Goal: Task Accomplishment & Management: Manage account settings

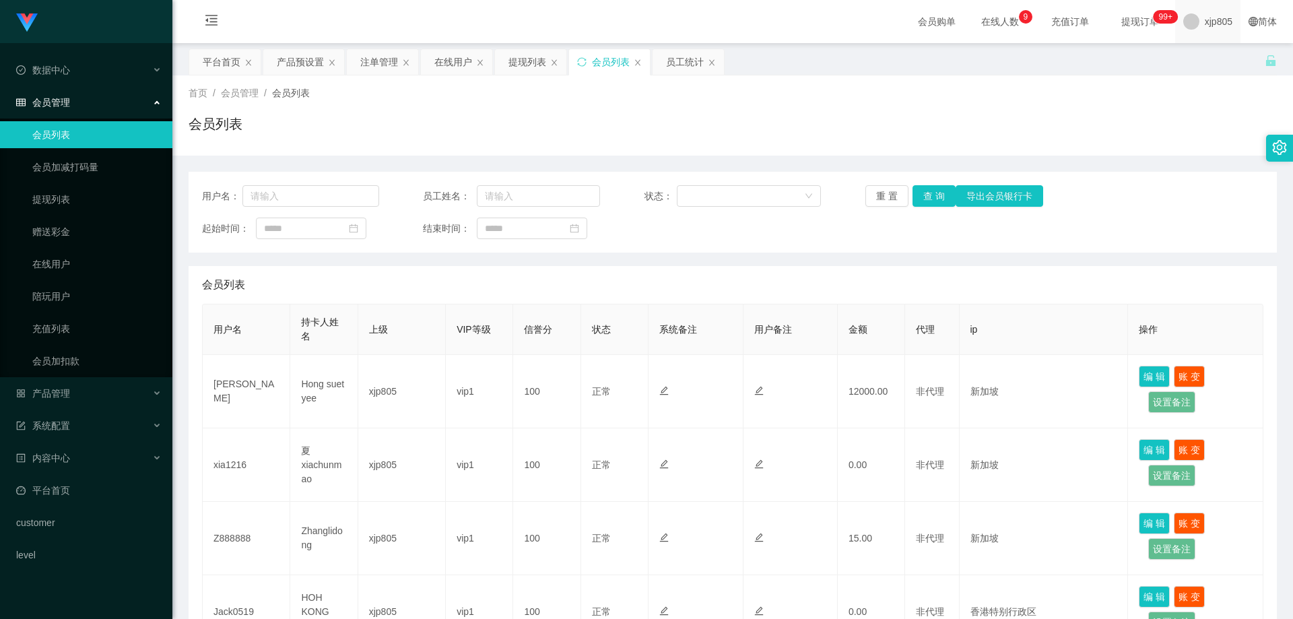
click at [1204, 25] on span "xjp805" at bounding box center [1218, 21] width 28 height 43
click at [1194, 61] on span "退出登录" at bounding box center [1204, 59] width 38 height 11
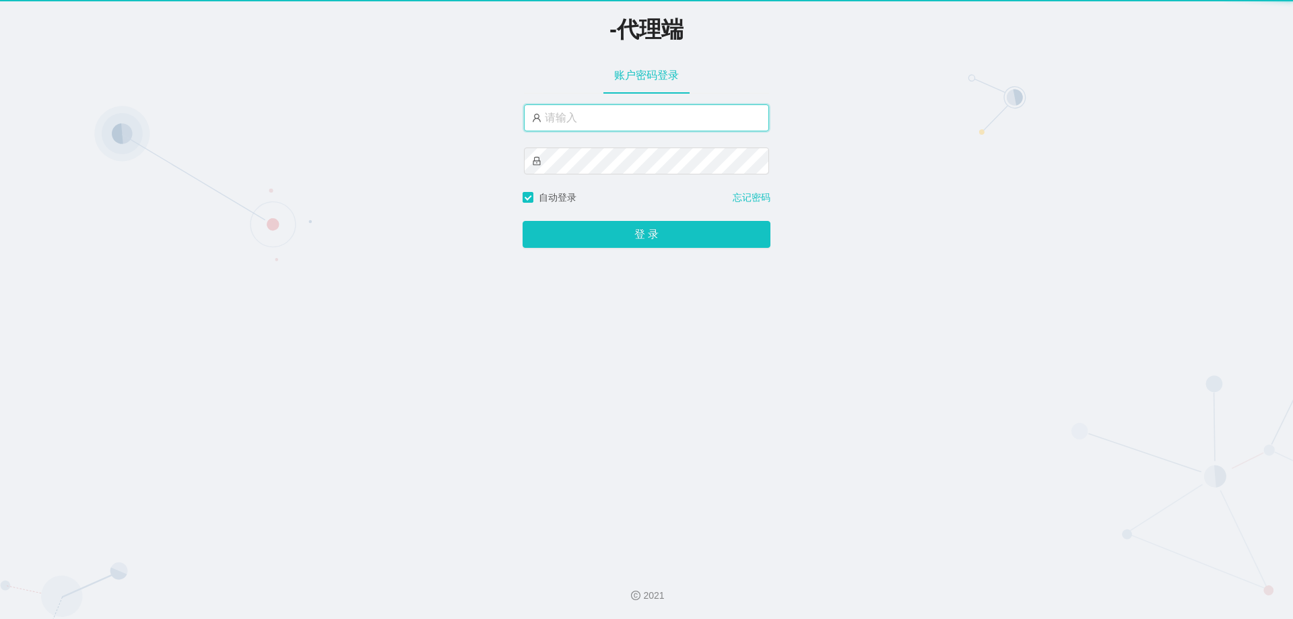
type input "xjp805"
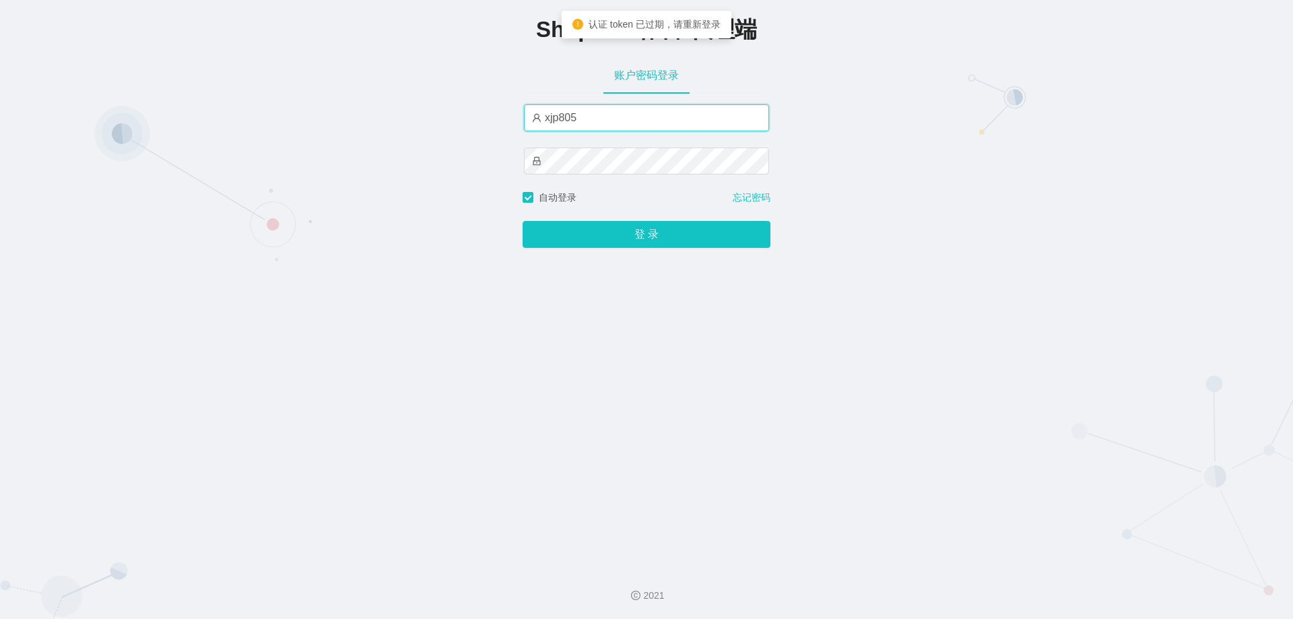
drag, startPoint x: 635, startPoint y: 116, endPoint x: 400, endPoint y: 118, distance: 235.6
click at [400, 118] on div "Shopee工作台-代理端 账户密码登录 xjp805 自动登录 忘记密码 登 录" at bounding box center [646, 278] width 1293 height 556
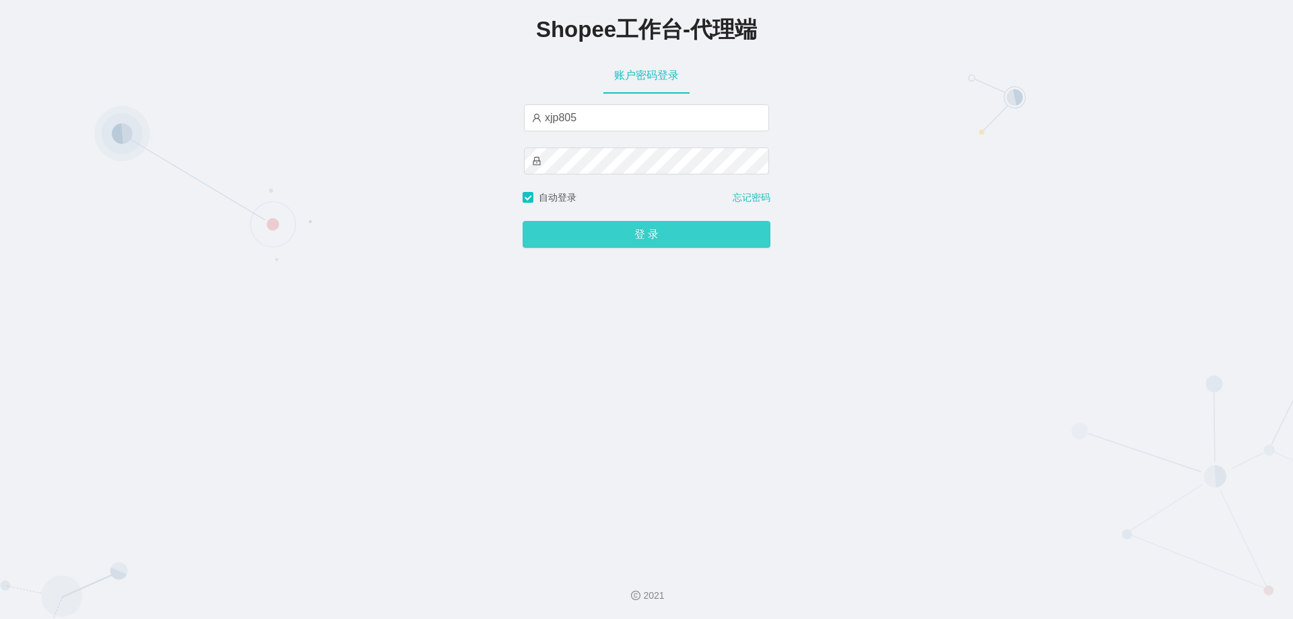
click at [602, 240] on button "登 录" at bounding box center [646, 234] width 248 height 27
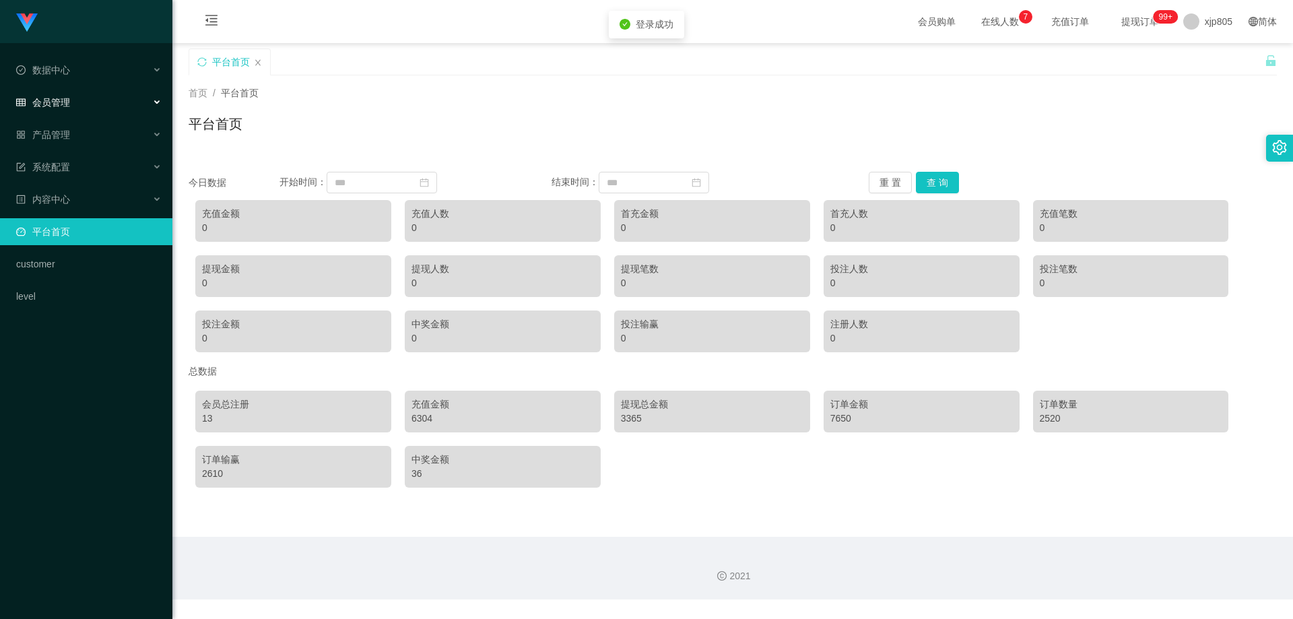
click at [67, 97] on span "会员管理" at bounding box center [43, 102] width 54 height 11
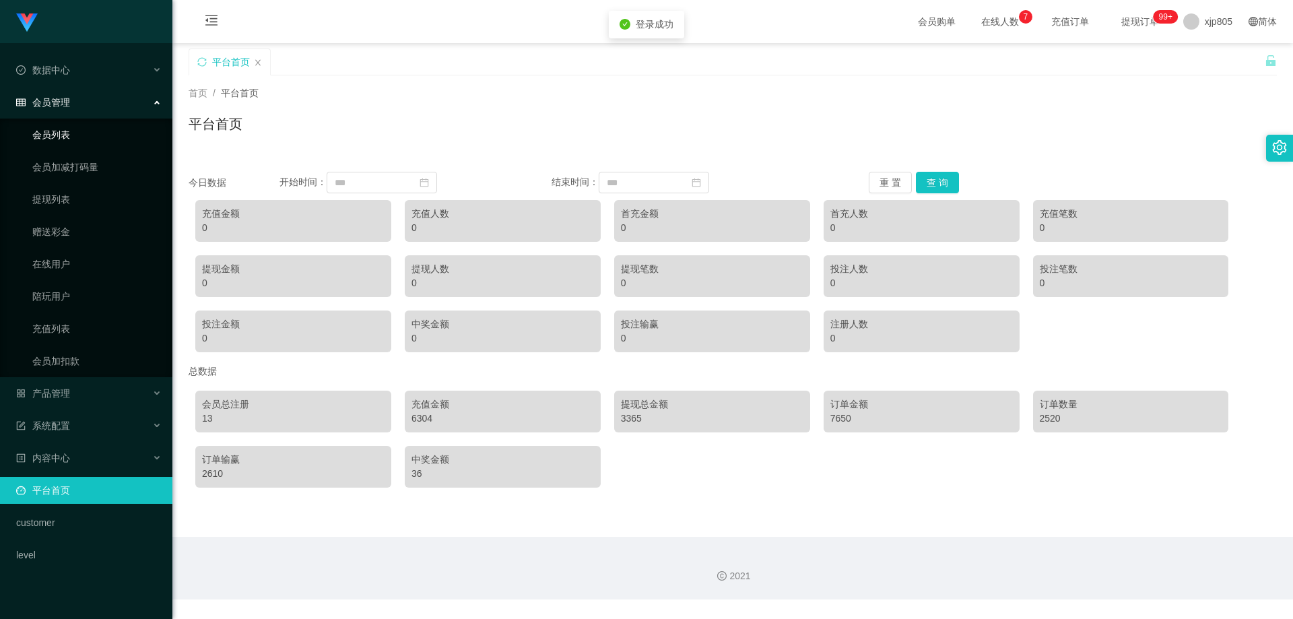
click at [77, 135] on link "会员列表" at bounding box center [96, 134] width 129 height 27
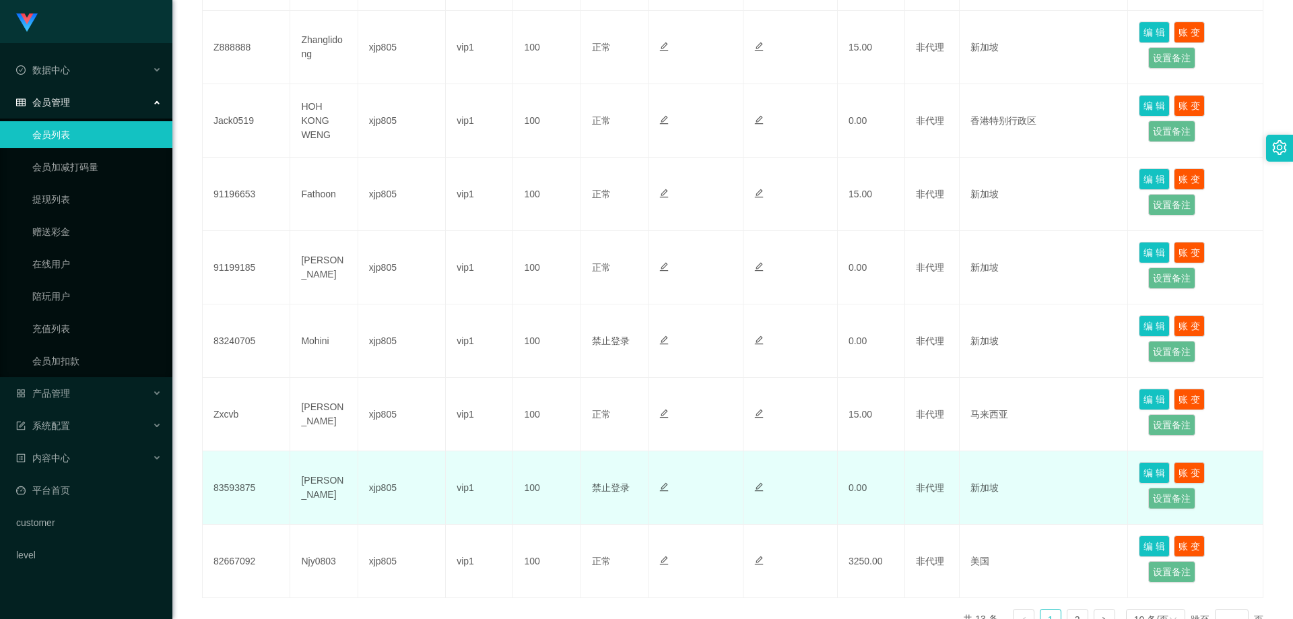
scroll to position [576, 0]
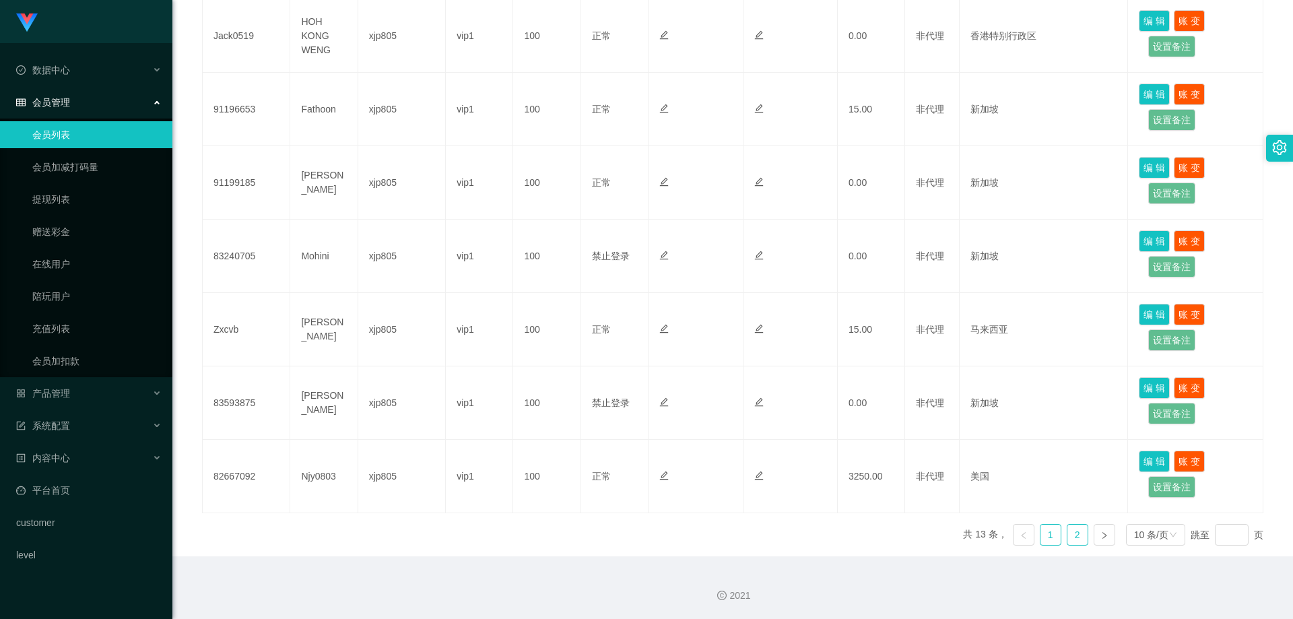
click at [1070, 533] on link "2" at bounding box center [1077, 534] width 20 height 20
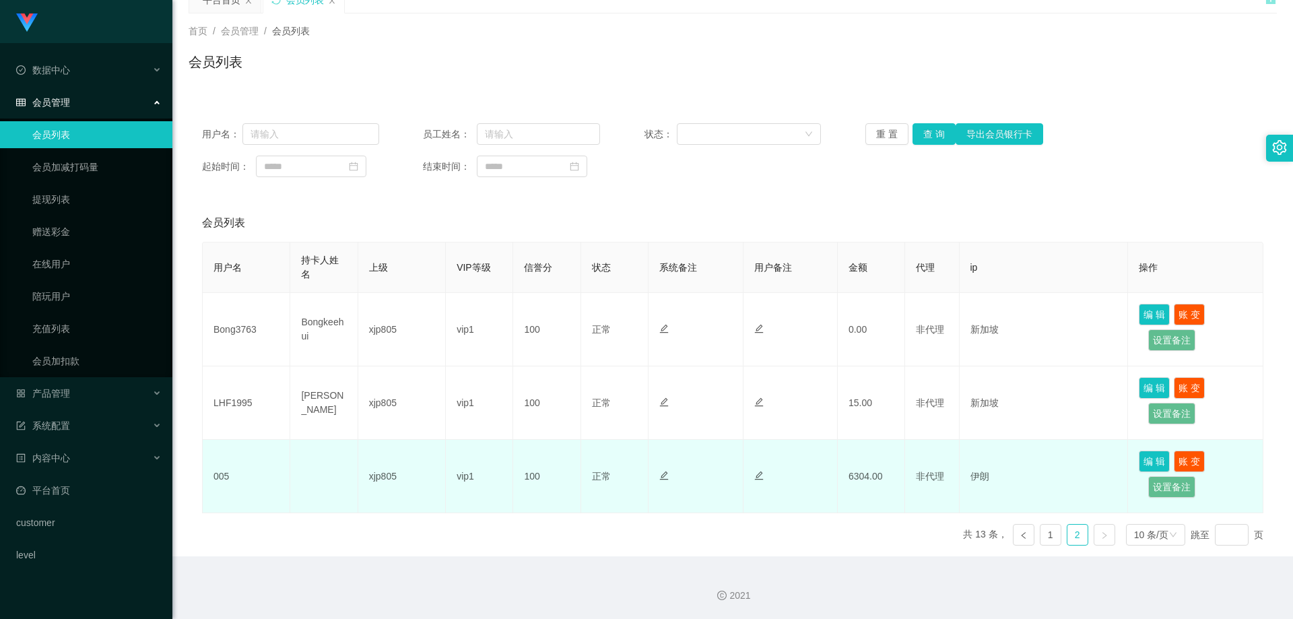
click at [221, 476] on td "005" at bounding box center [247, 476] width 88 height 73
copy td "005"
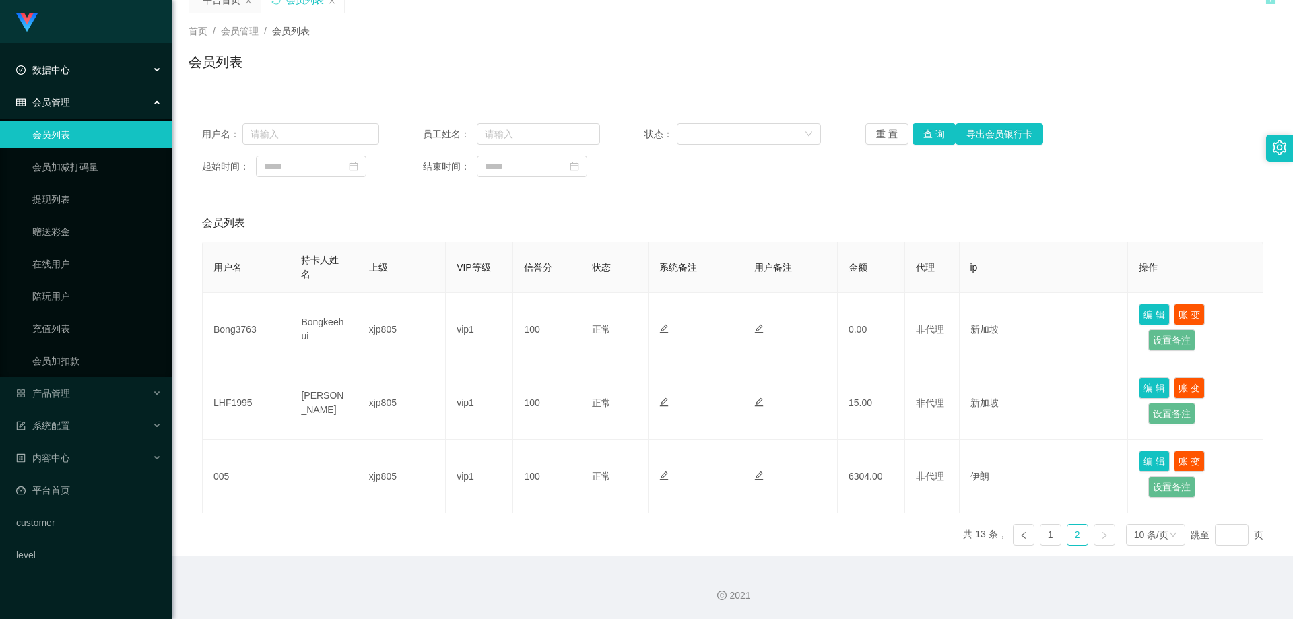
click at [71, 65] on div "数据中心" at bounding box center [86, 70] width 172 height 27
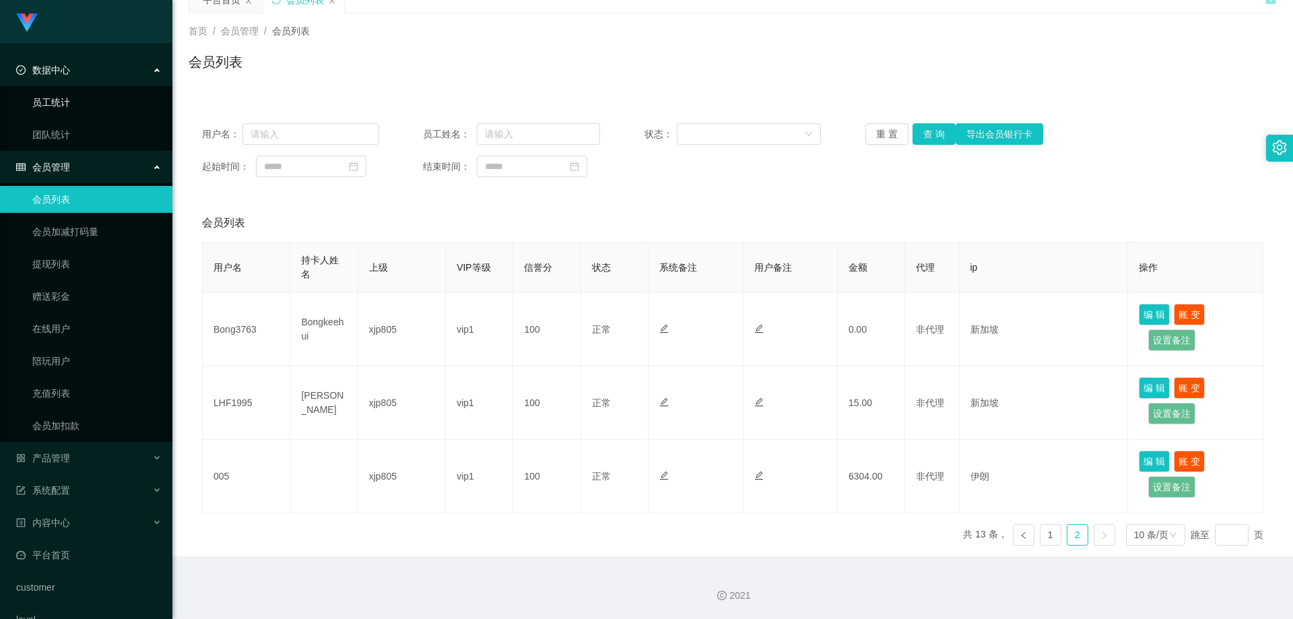
click at [56, 99] on link "员工统计" at bounding box center [96, 102] width 129 height 27
